Goal: Task Accomplishment & Management: Manage account settings

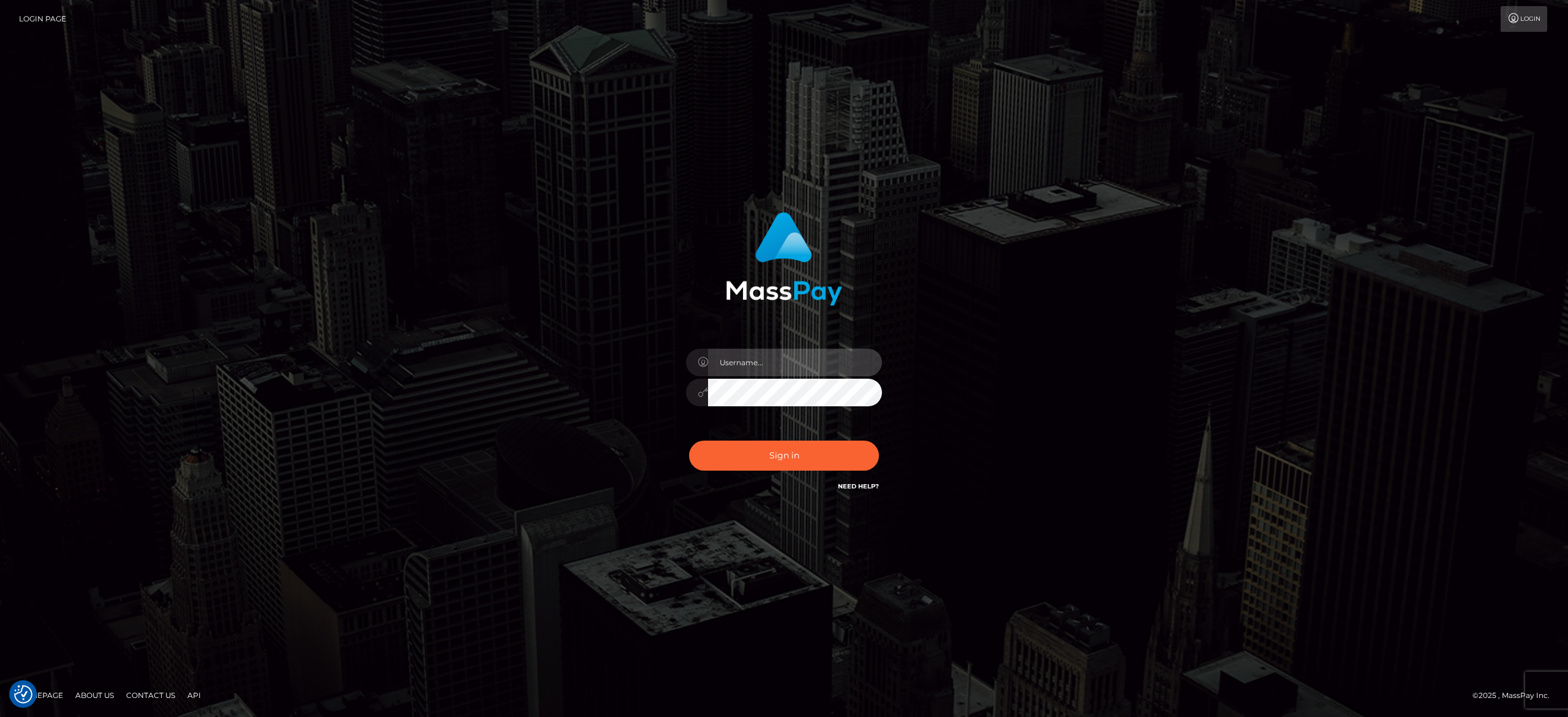
type input "alexandra.barbu"
click at [761, 443] on button "Sign in" at bounding box center [784, 455] width 190 height 30
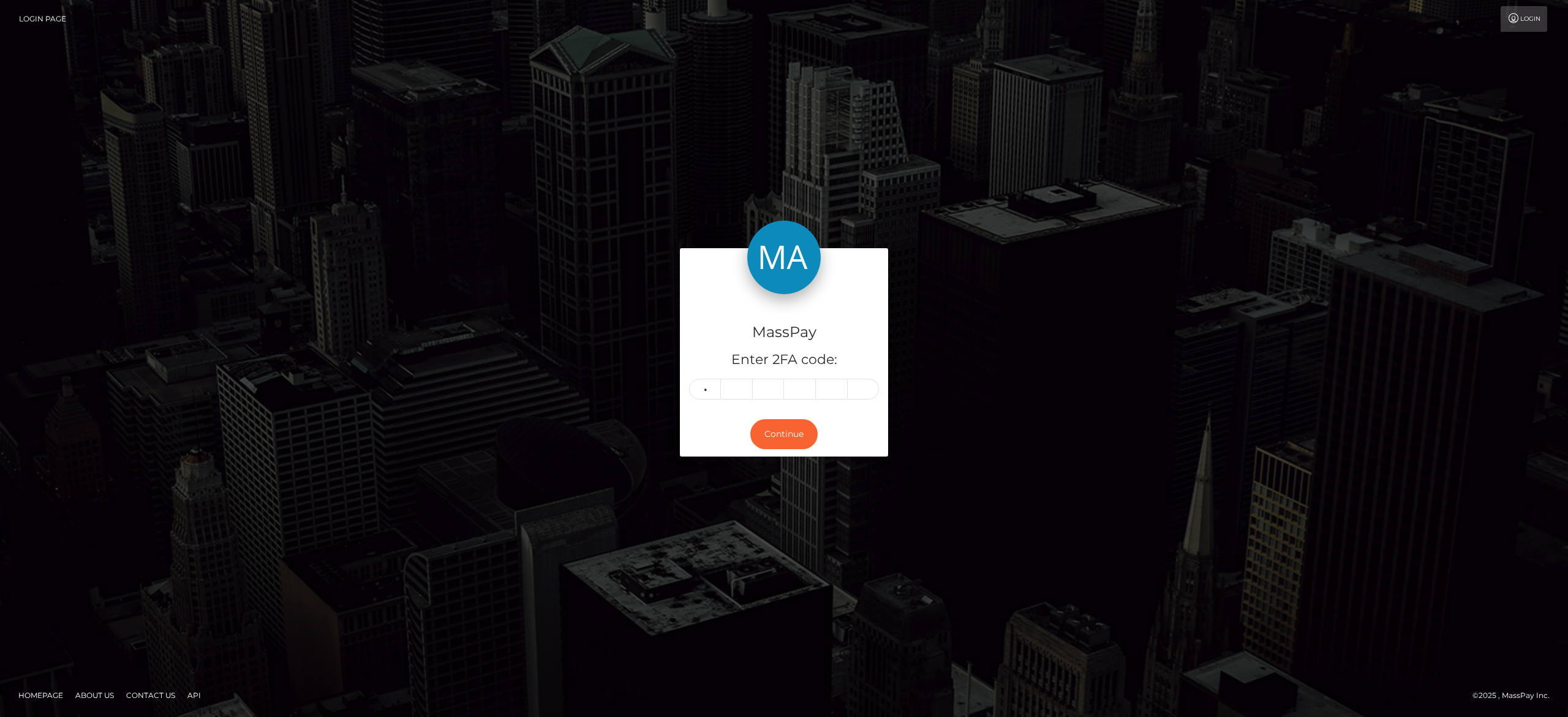
type input "3"
type input "7"
type input "2"
type input "3"
type input "1"
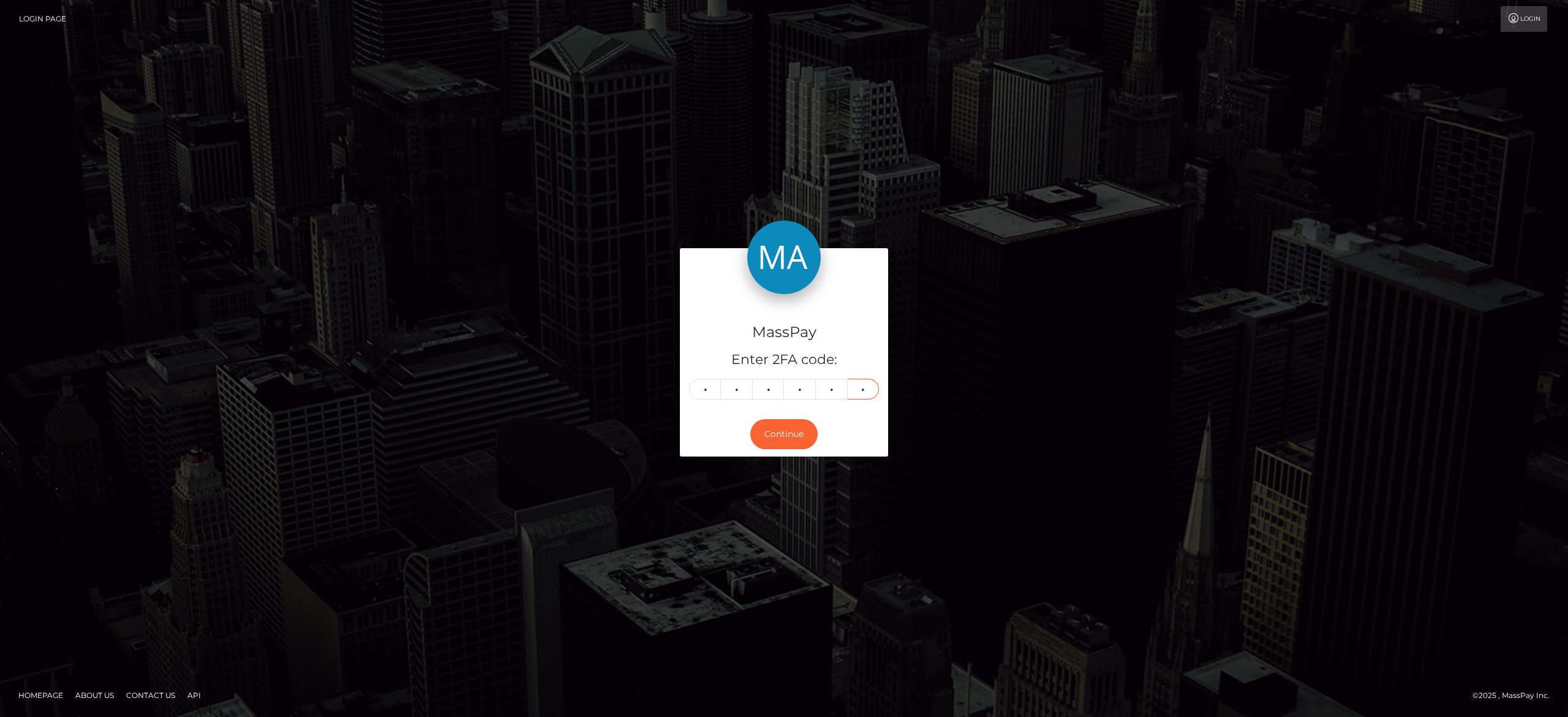
type input "0"
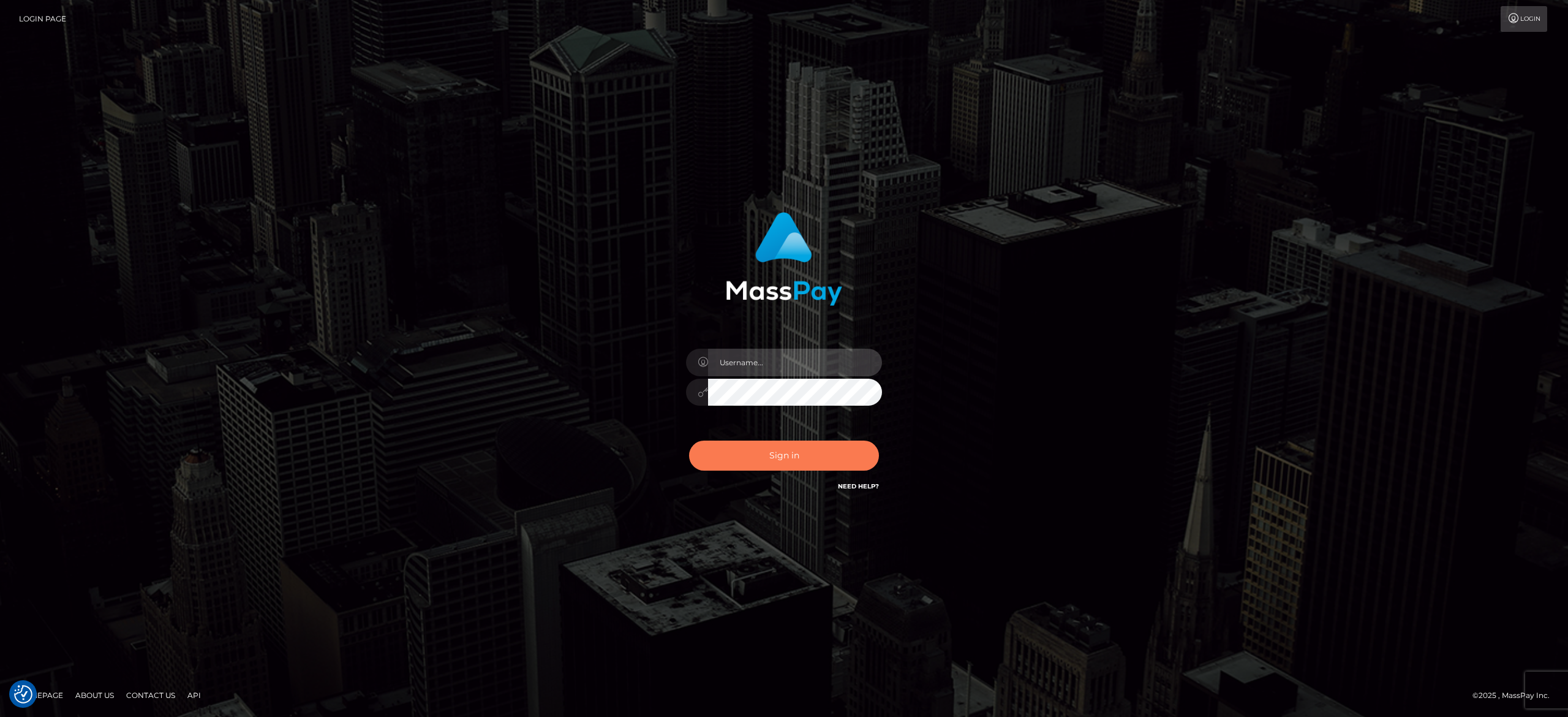
type input "alexandra.barbu"
click at [841, 456] on button "Sign in" at bounding box center [784, 455] width 190 height 30
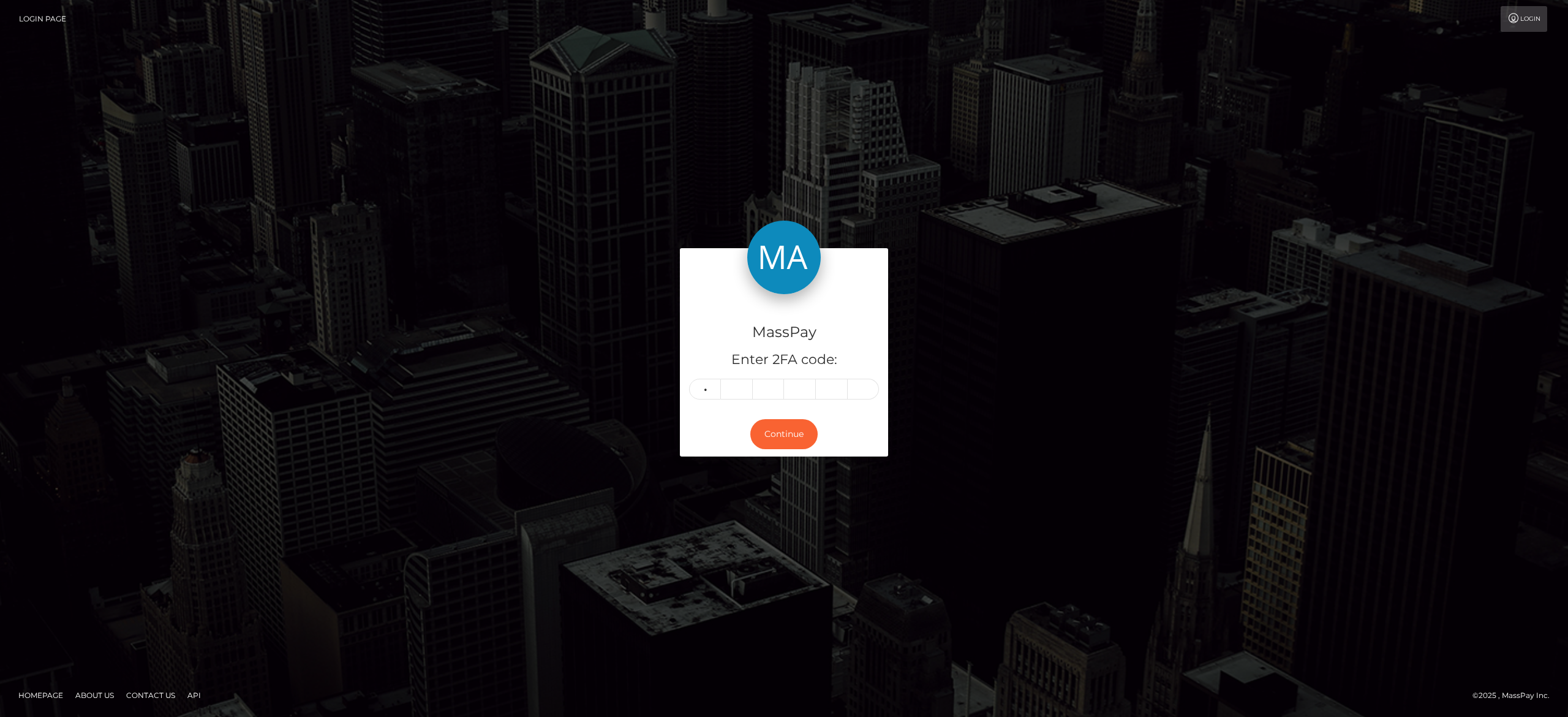
type input "0"
type input "8"
type input "7"
type input "8"
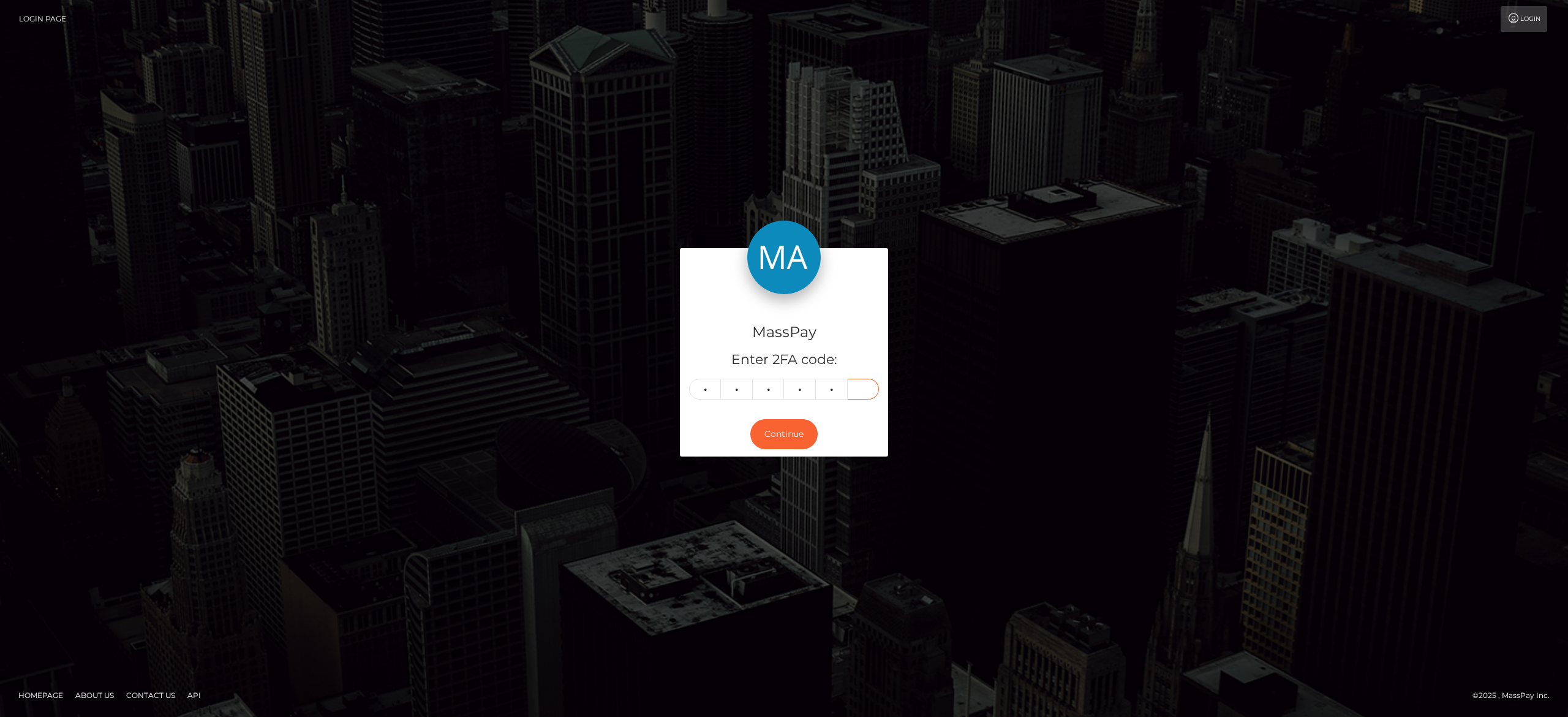
type input "8"
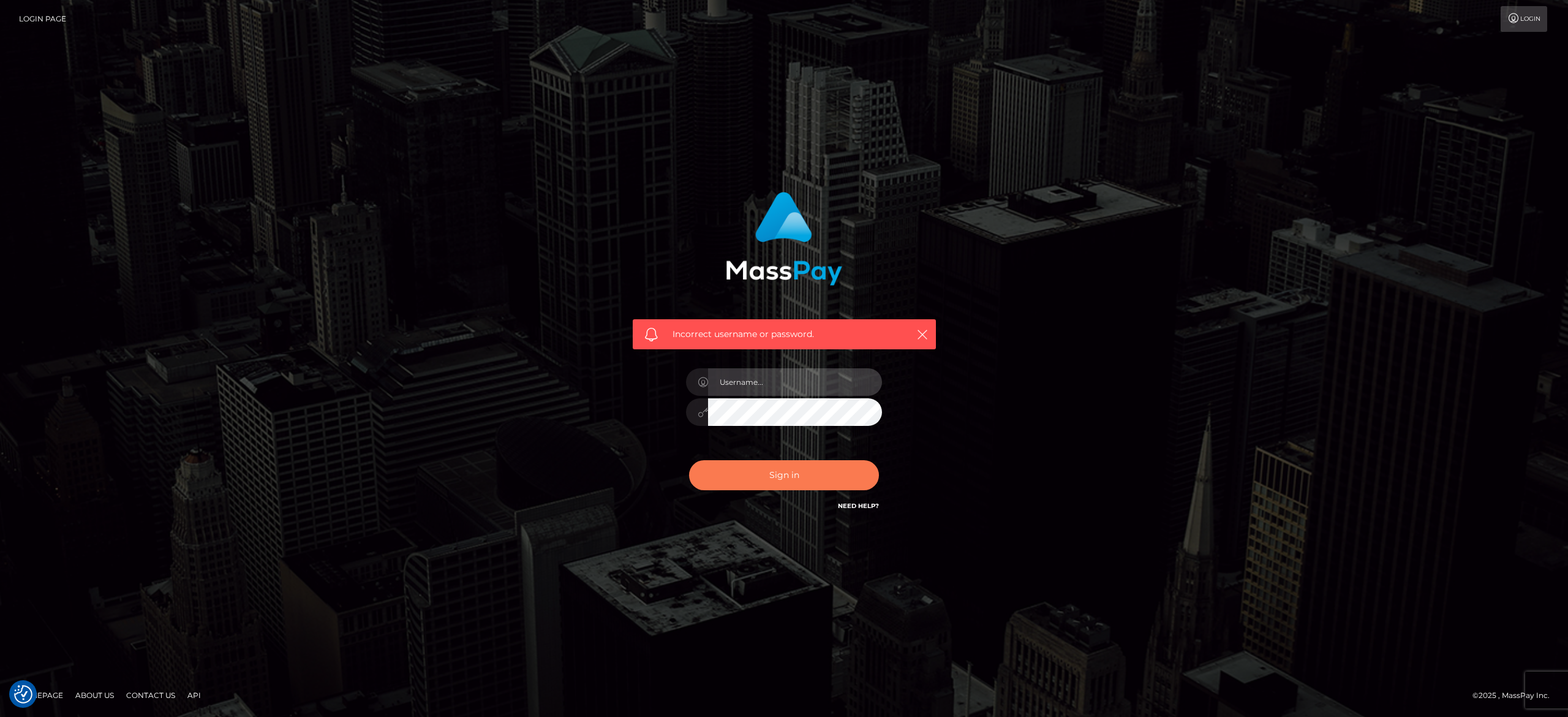
type input "[PERSON_NAME].[PERSON_NAME]"
click at [803, 470] on button "Sign in" at bounding box center [784, 475] width 190 height 30
